Goal: Find specific page/section: Find specific page/section

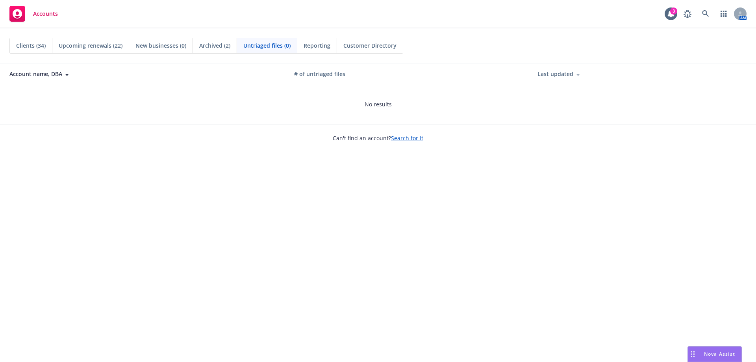
click at [30, 46] on span "Clients (34)" at bounding box center [31, 45] width 30 height 8
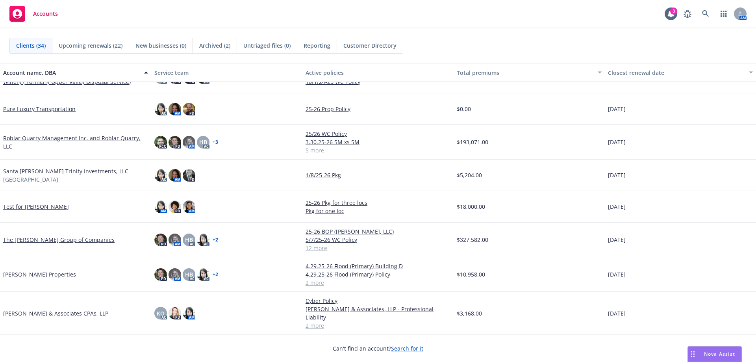
scroll to position [837, 0]
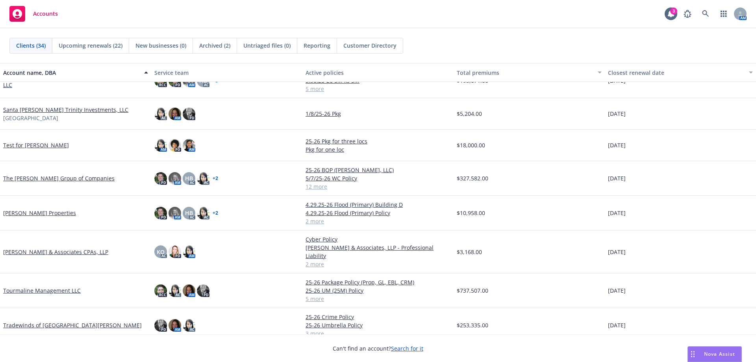
click at [51, 286] on link "Tourmaline Management LLC" at bounding box center [42, 290] width 78 height 8
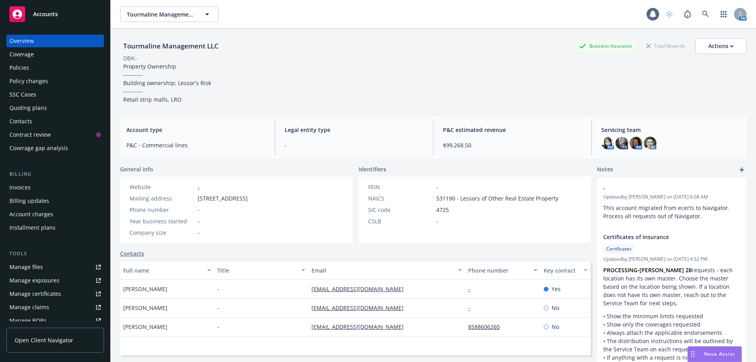
click at [25, 67] on div "Policies" at bounding box center [19, 67] width 20 height 13
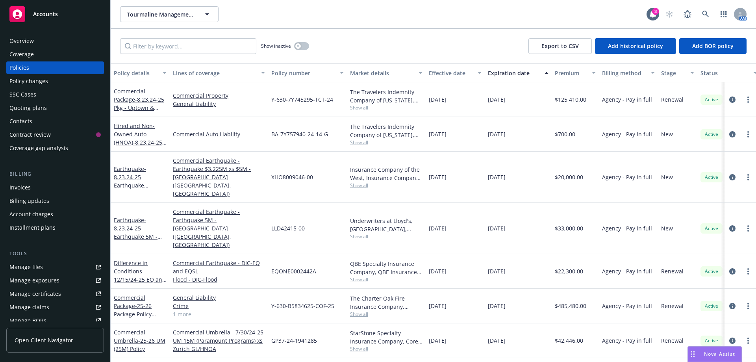
click at [28, 106] on div "Quoting plans" at bounding box center [27, 108] width 37 height 13
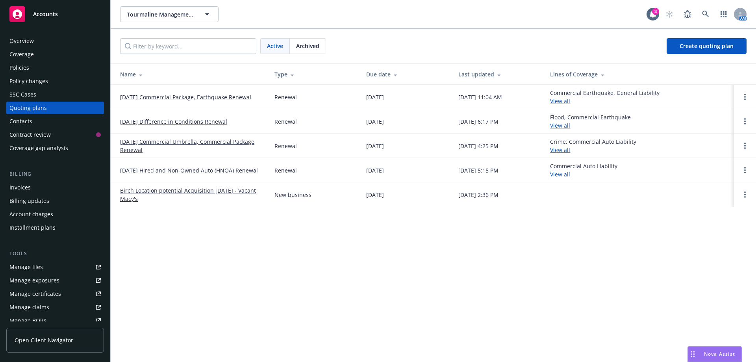
click at [174, 142] on link "07/30/25 Commercial Umbrella, Commercial Package Renewal" at bounding box center [191, 145] width 142 height 17
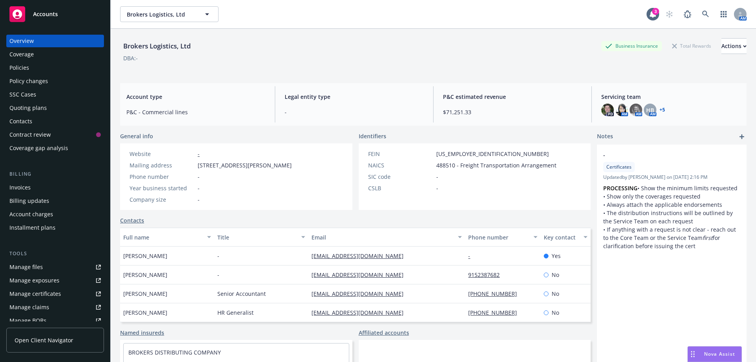
scroll to position [118, 0]
